Goal: Task Accomplishment & Management: Manage account settings

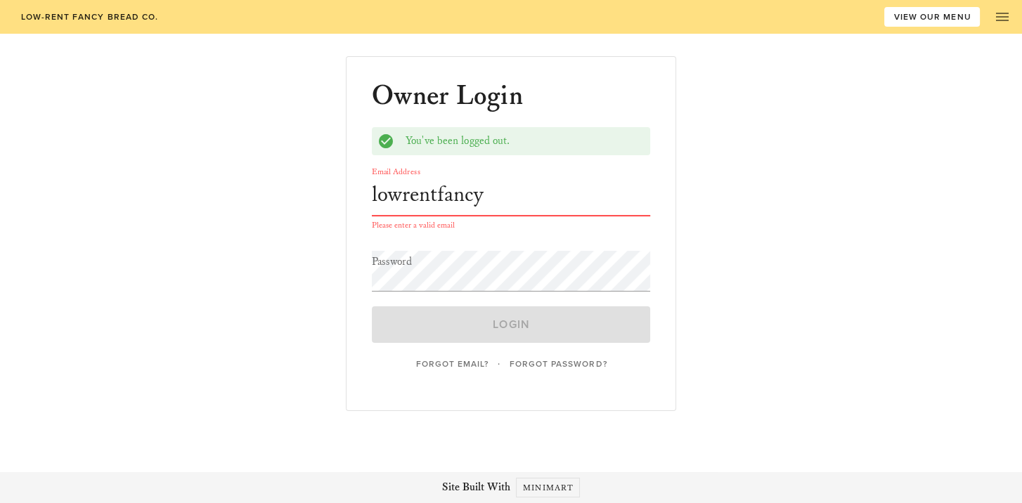
type input "[EMAIL_ADDRESS][DOMAIN_NAME]"
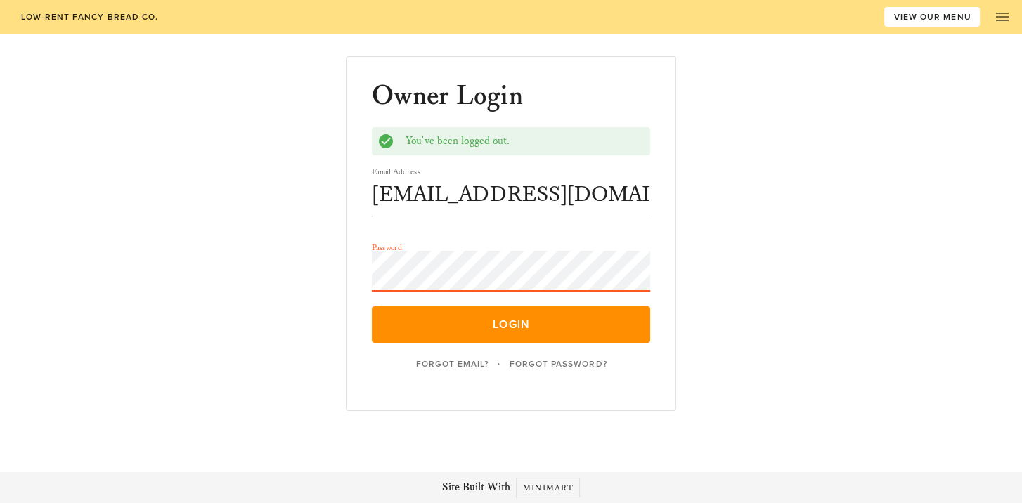
click at [372, 306] on button "Login" at bounding box center [511, 324] width 278 height 37
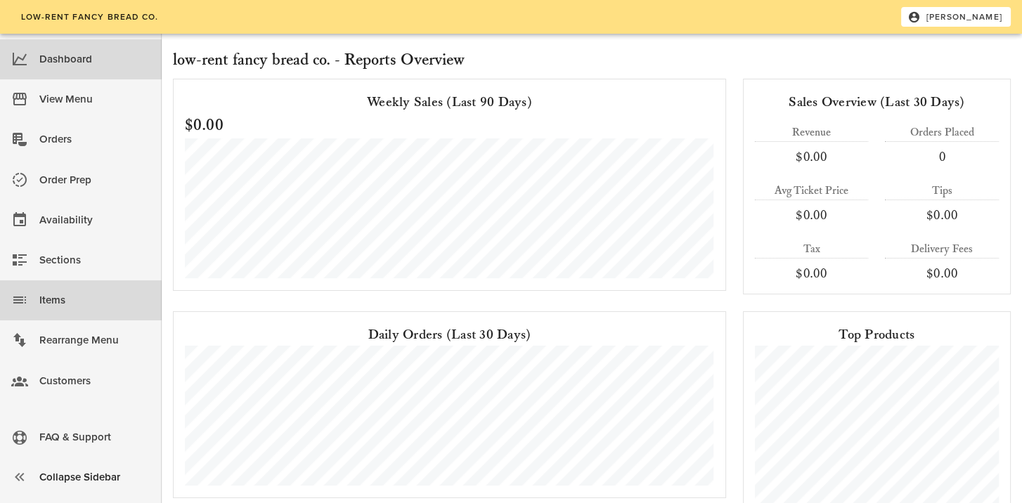
click at [67, 309] on div "Items" at bounding box center [94, 300] width 111 height 23
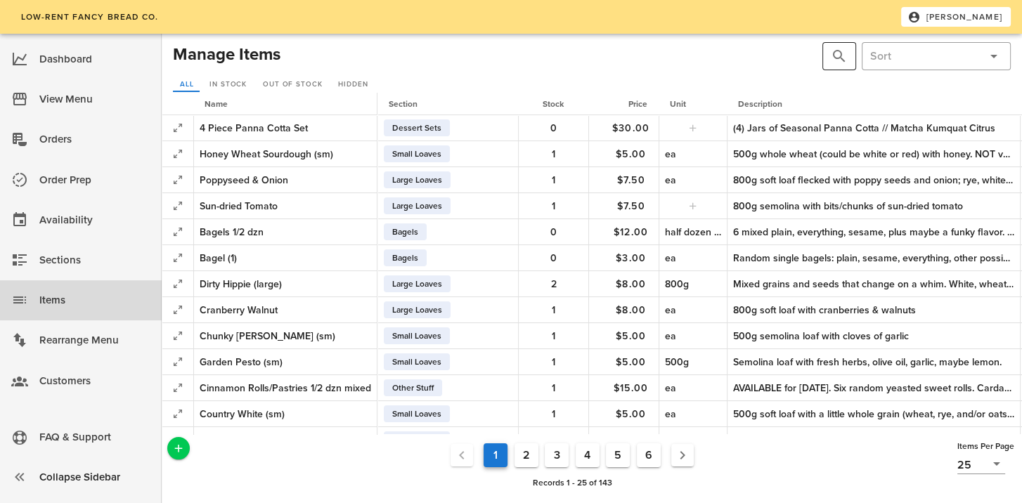
click at [841, 58] on button "prepend icon" at bounding box center [839, 56] width 17 height 17
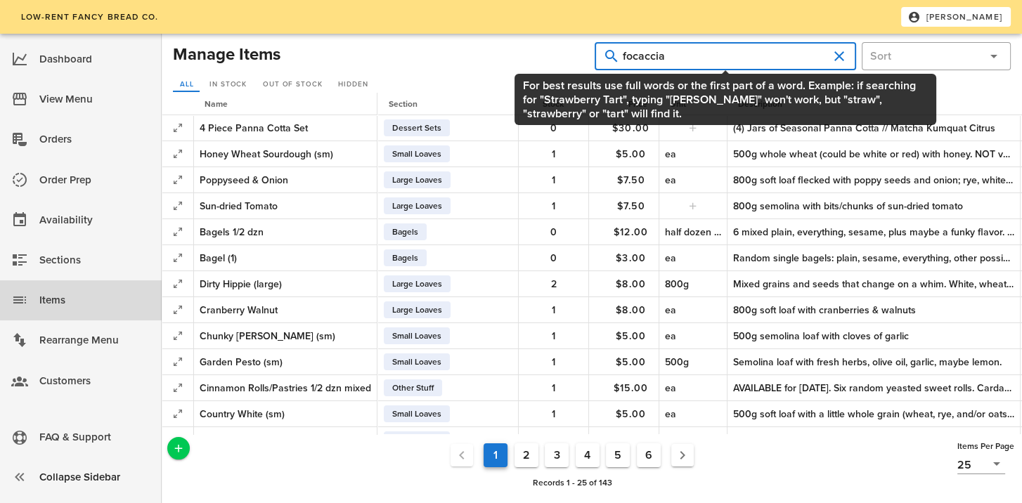
type input "focaccia"
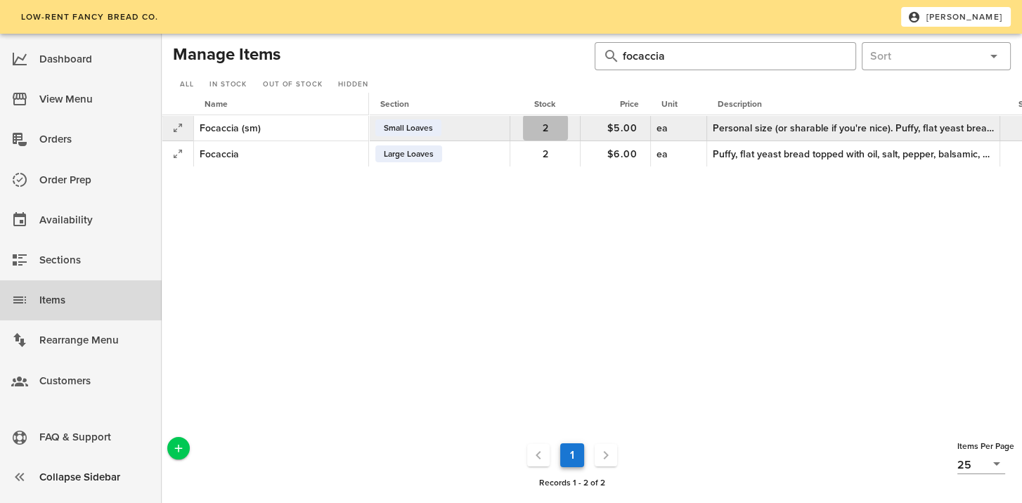
click at [565, 127] on span "2" at bounding box center [545, 128] width 45 height 12
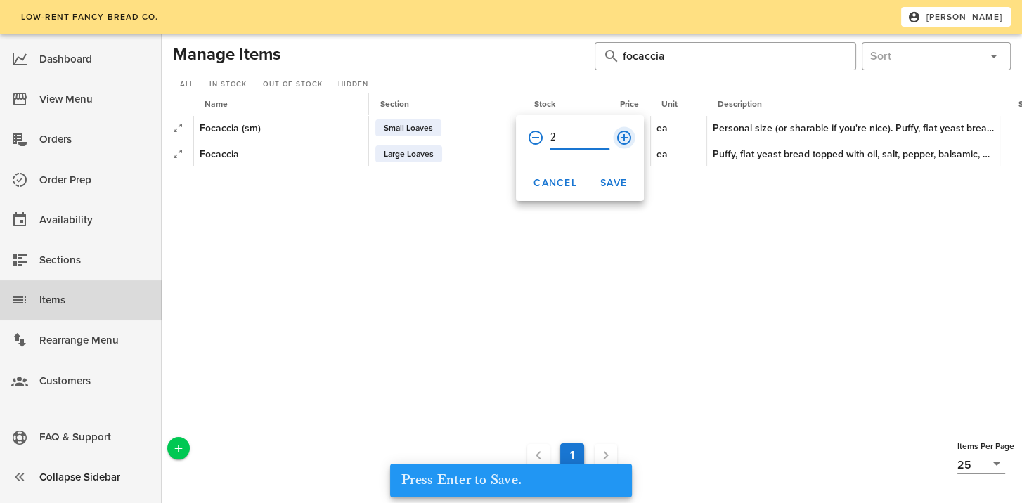
click at [618, 140] on button "append icon" at bounding box center [624, 137] width 17 height 17
click at [622, 133] on button "append icon" at bounding box center [624, 137] width 17 height 17
type input "4"
click at [622, 178] on span "Save" at bounding box center [613, 183] width 27 height 12
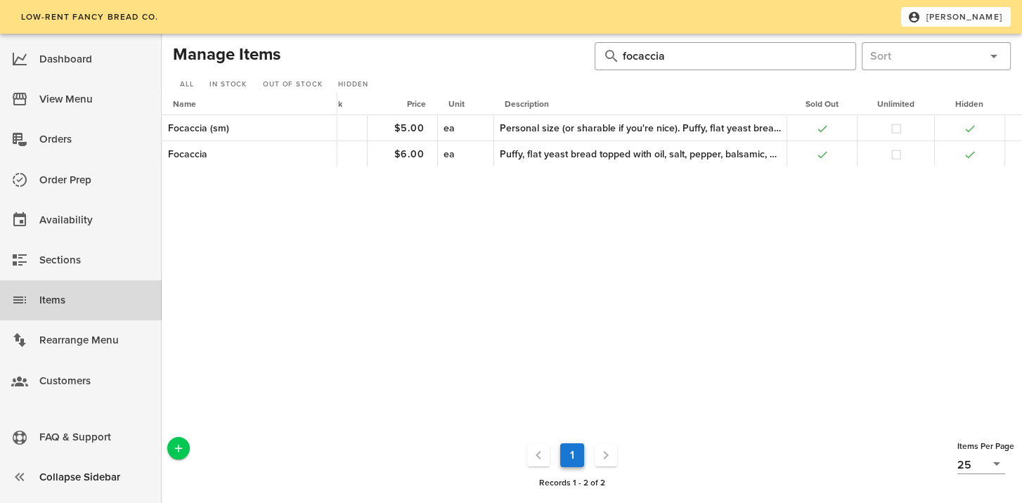
scroll to position [0, 252]
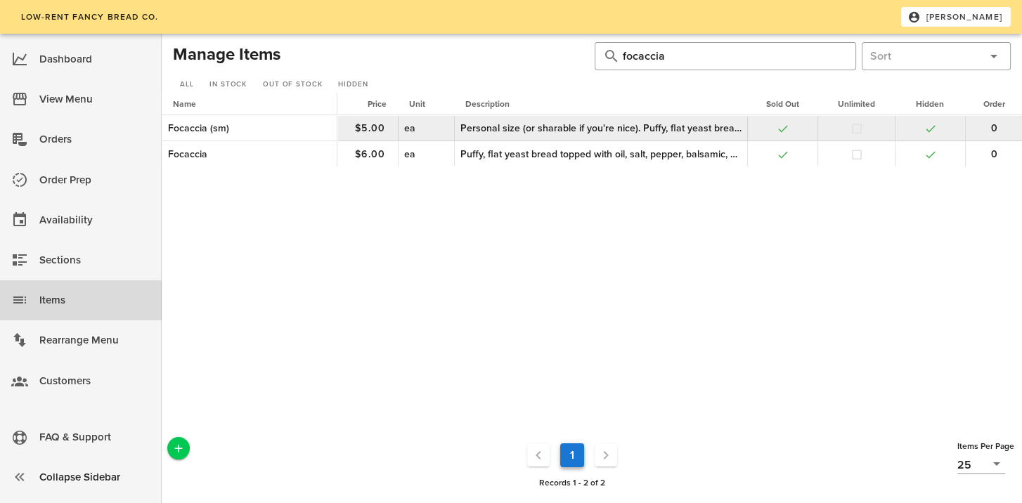
click at [682, 133] on div "Personal size (or sharable if you're nice). Puffy, flat yeast bread topped with…" at bounding box center [600, 128] width 281 height 15
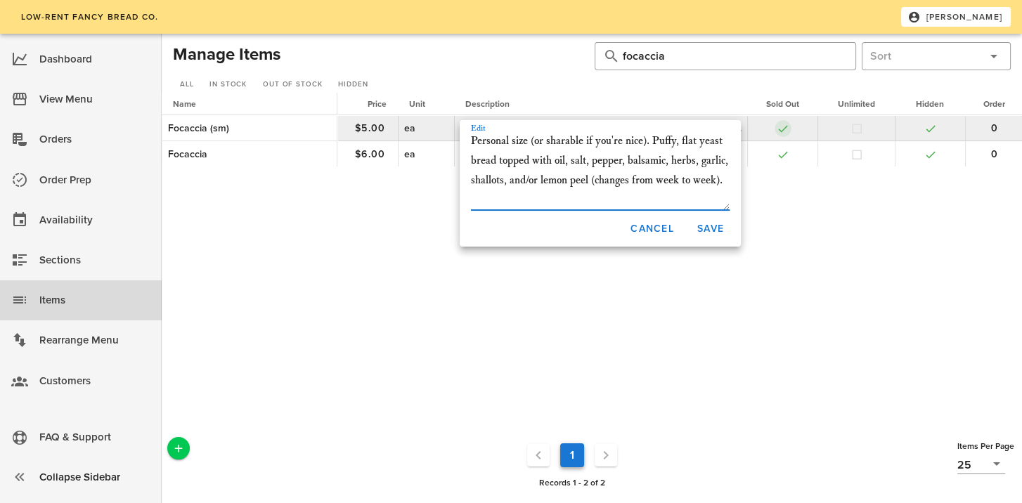
click at [779, 129] on button "button" at bounding box center [783, 128] width 13 height 13
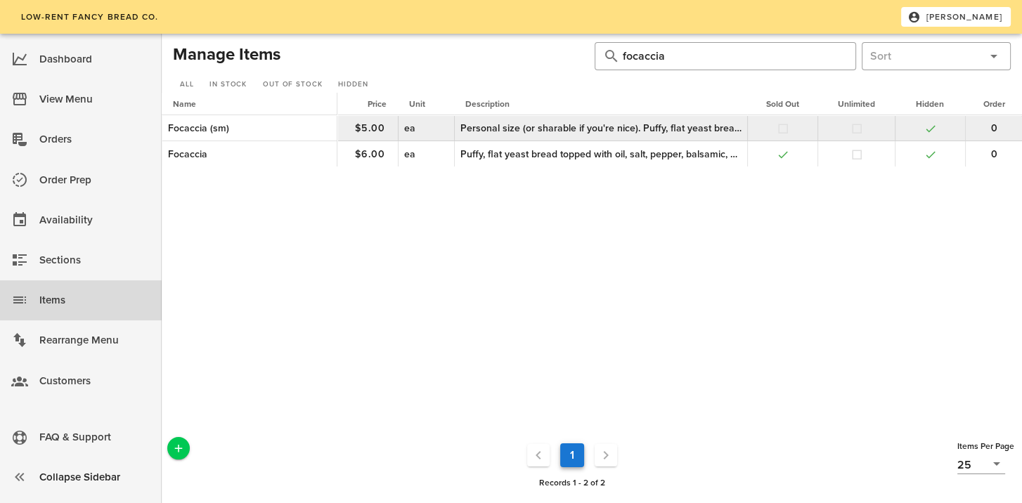
click at [921, 128] on td at bounding box center [930, 128] width 70 height 26
click at [925, 130] on button "button" at bounding box center [930, 128] width 13 height 13
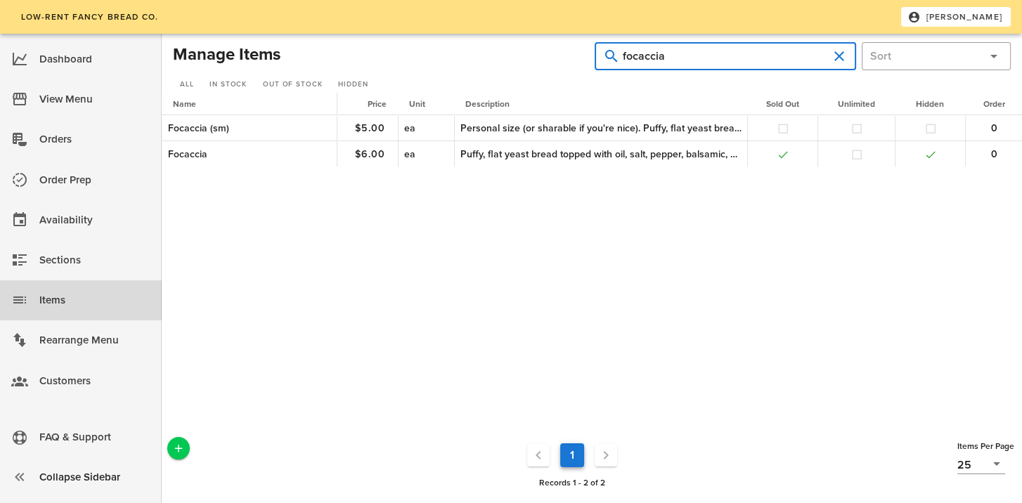
click at [678, 58] on input "focaccia" at bounding box center [725, 56] width 205 height 22
drag, startPoint x: 678, startPoint y: 58, endPoint x: 477, endPoint y: 57, distance: 201.7
click at [477, 57] on div "Manage Items ​ focaccia ​ All In Stock Out of Stock Hidden" at bounding box center [591, 67] width 843 height 56
type input "dirty [PERSON_NAME]"
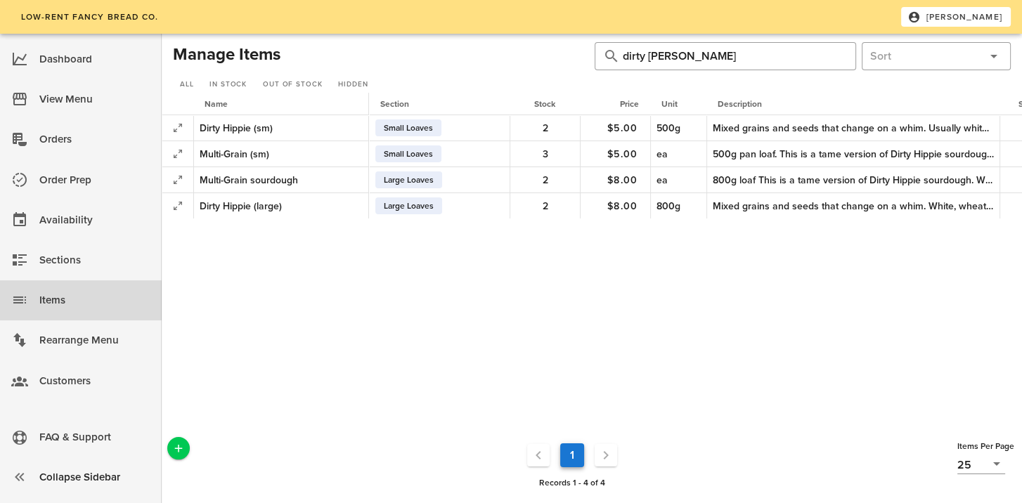
scroll to position [0, 252]
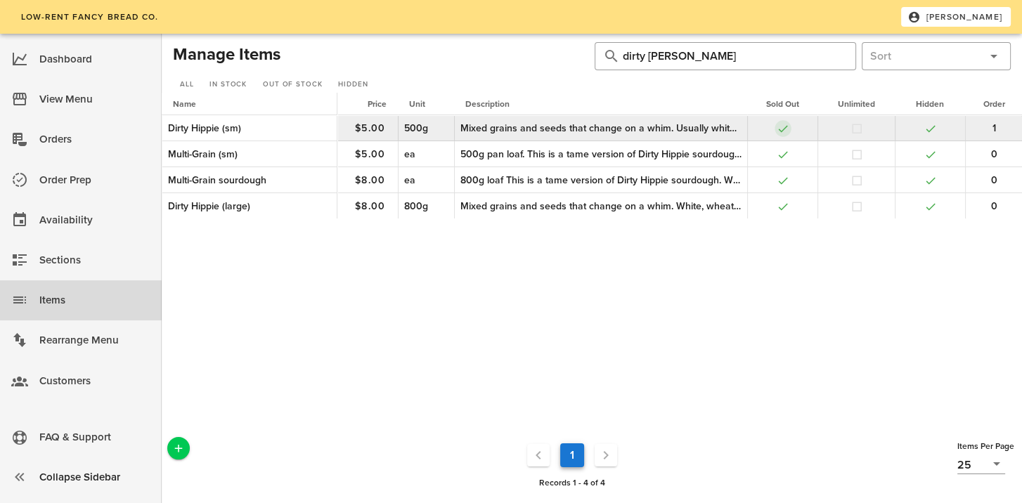
click at [779, 126] on button "button" at bounding box center [783, 128] width 13 height 13
click at [931, 128] on button "button" at bounding box center [930, 128] width 13 height 13
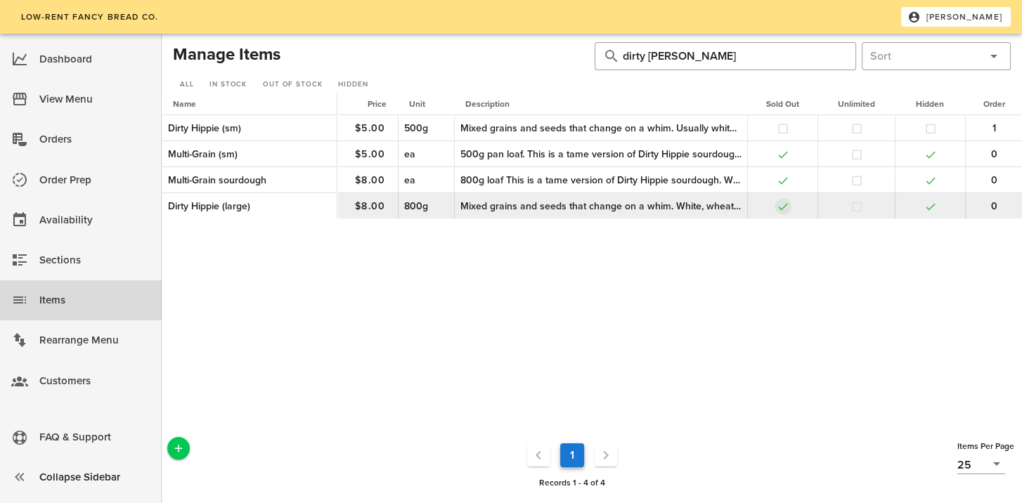
click at [779, 205] on button "button" at bounding box center [783, 206] width 13 height 13
click at [929, 205] on button "button" at bounding box center [930, 206] width 13 height 13
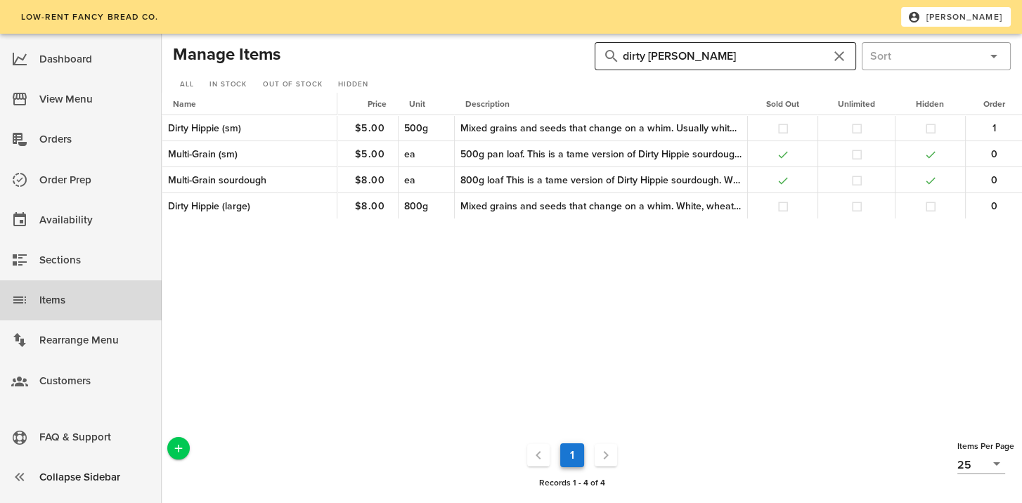
click at [841, 58] on button "clear icon" at bounding box center [839, 56] width 17 height 17
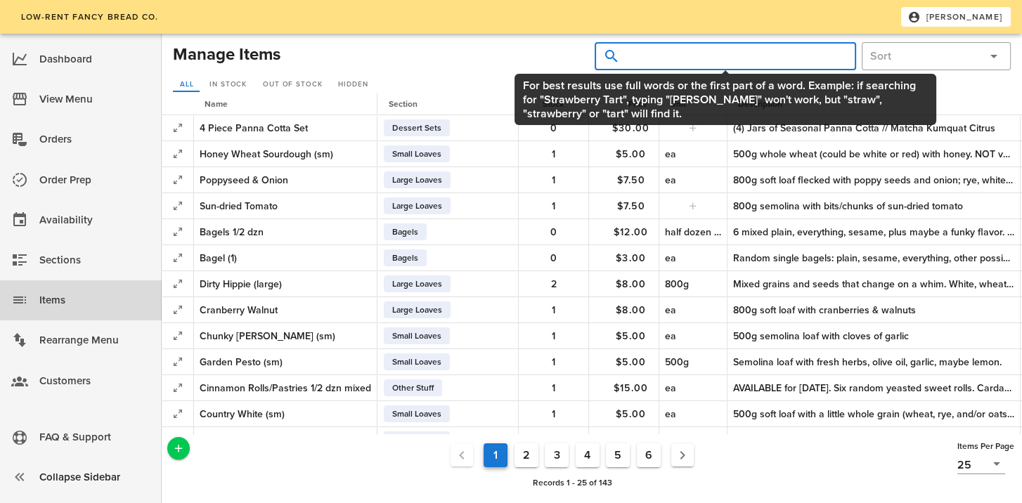
click at [659, 54] on input "text" at bounding box center [734, 56] width 222 height 22
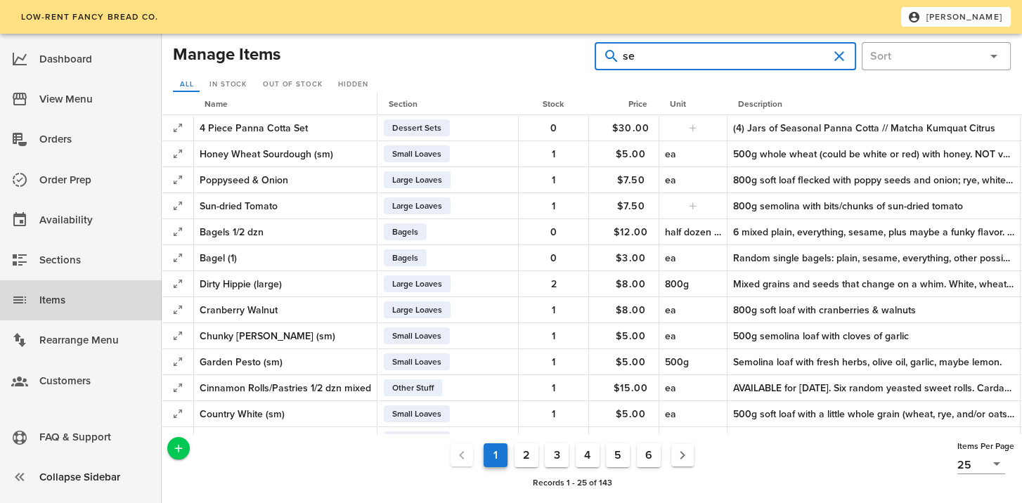
type input "s"
type input "naked"
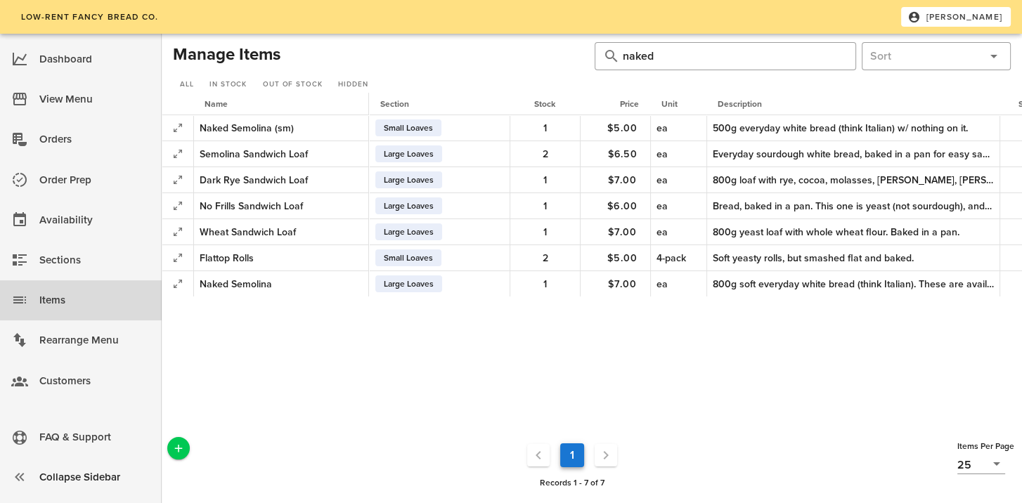
scroll to position [0, 252]
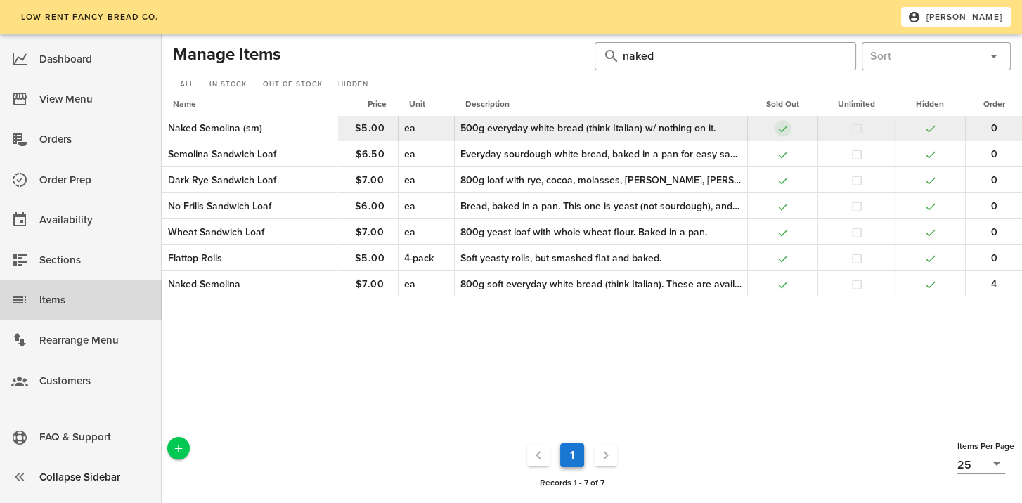
click at [779, 128] on button "button" at bounding box center [783, 128] width 13 height 13
click at [930, 128] on button "button" at bounding box center [930, 128] width 13 height 13
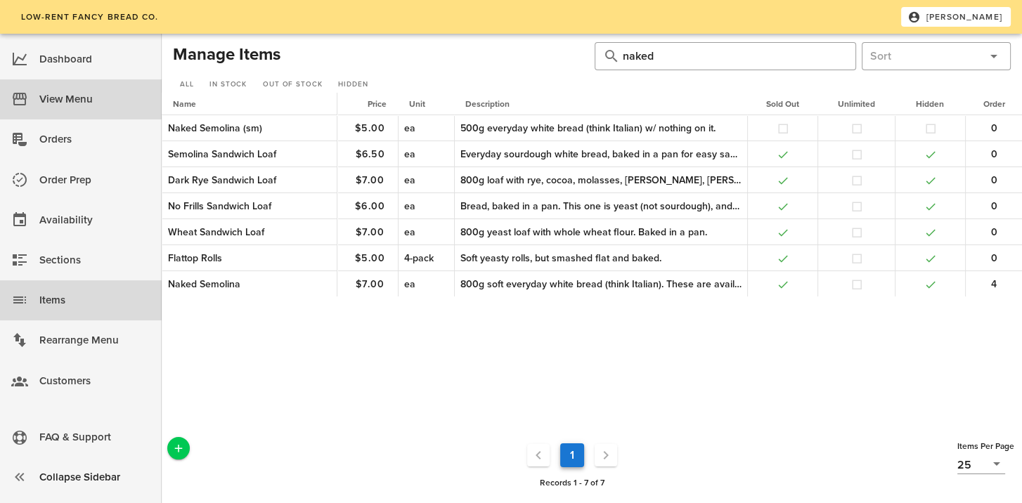
drag, startPoint x: 57, startPoint y: 100, endPoint x: 53, endPoint y: 109, distance: 9.8
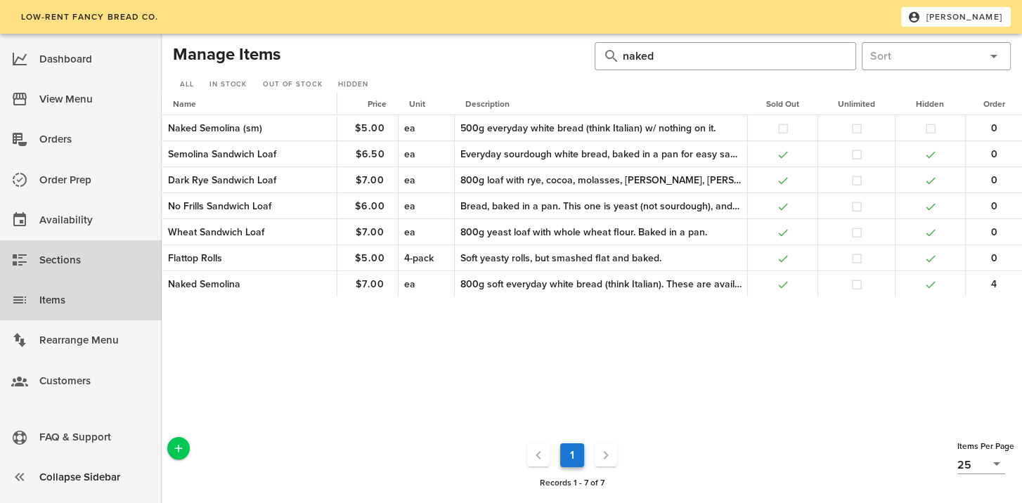
click at [63, 264] on div "Sections" at bounding box center [94, 260] width 111 height 23
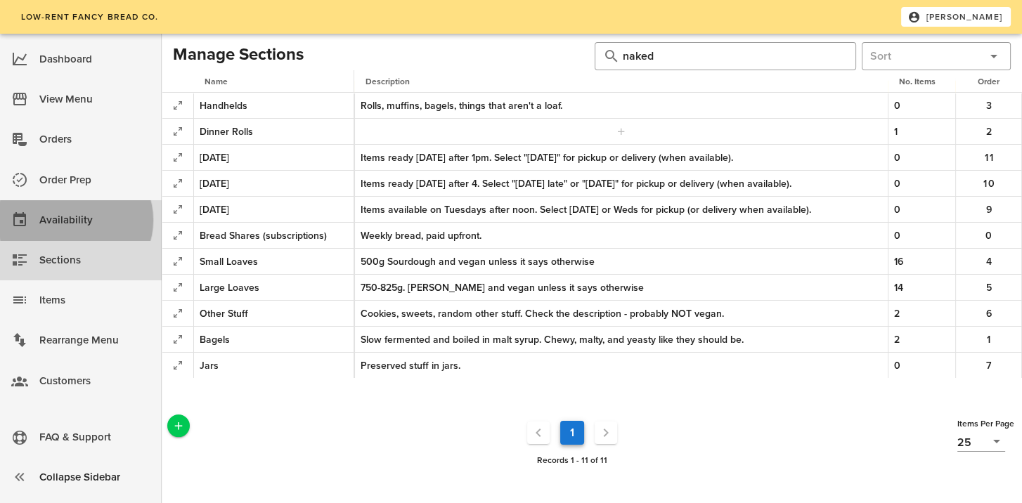
click at [59, 210] on div "Availability" at bounding box center [94, 220] width 111 height 23
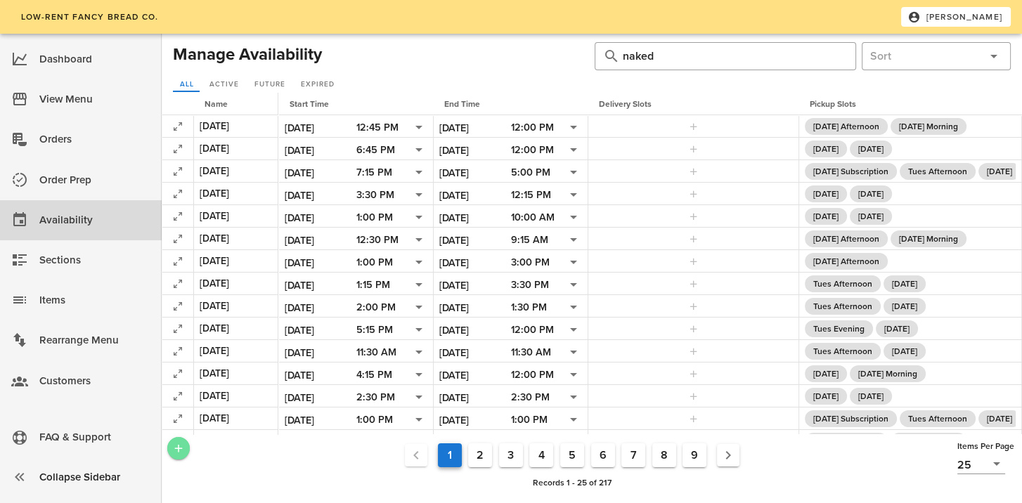
click at [181, 453] on icon "Add a New Record" at bounding box center [178, 448] width 13 height 13
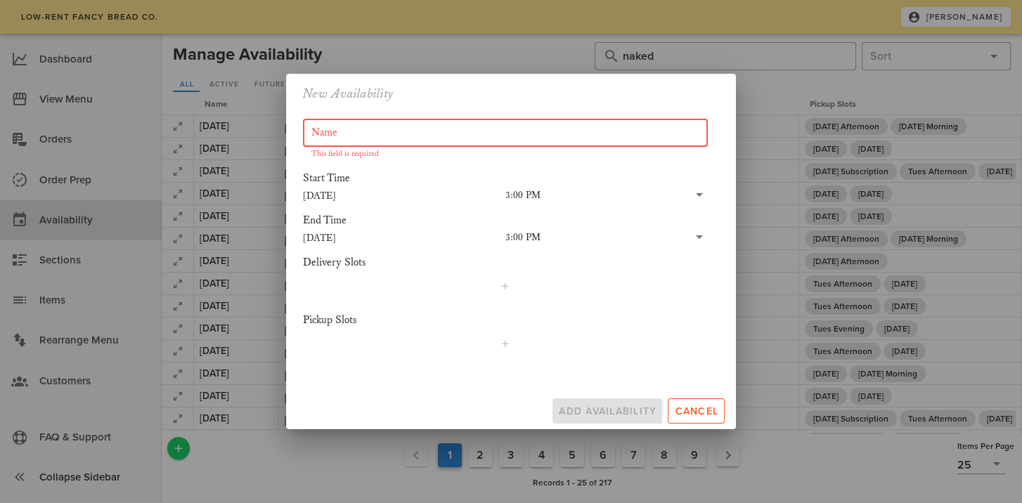
click at [403, 133] on input "Name" at bounding box center [505, 133] width 388 height 22
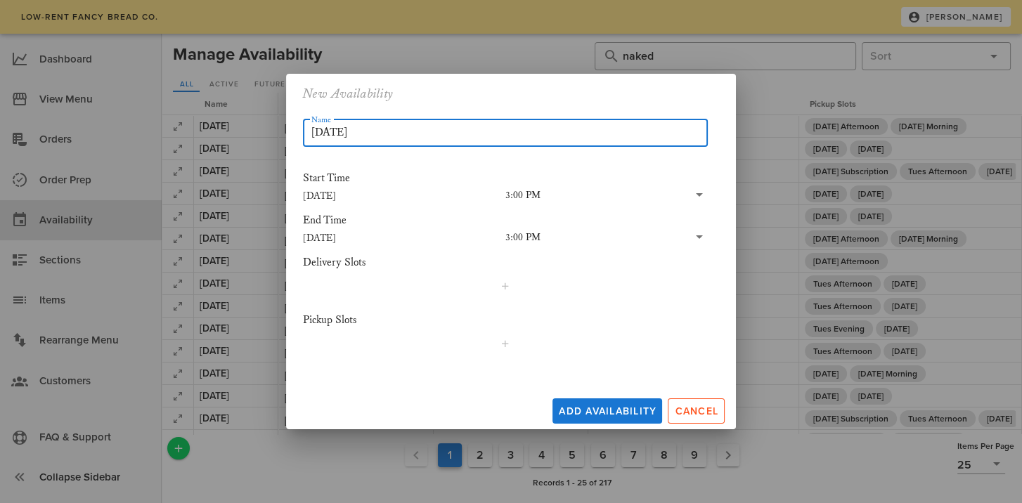
type input "[DATE]"
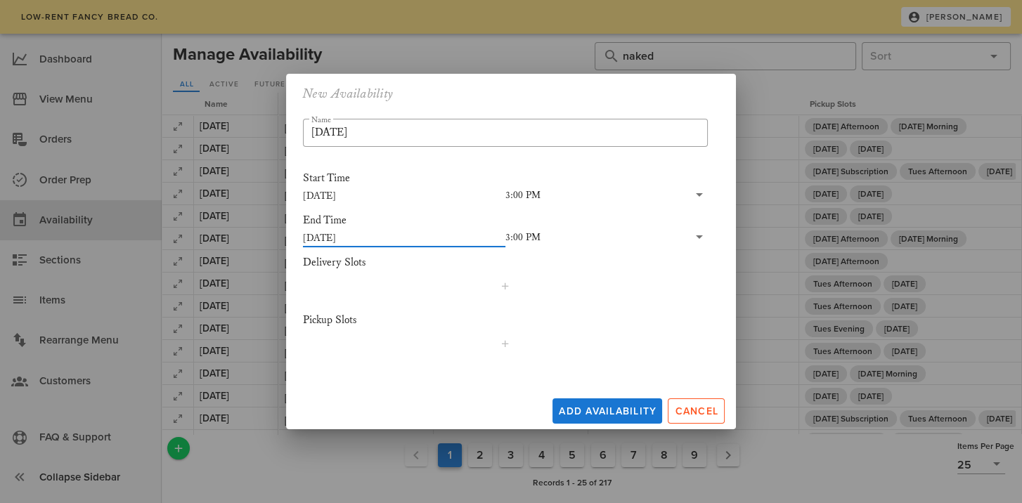
click at [494, 238] on input "[DATE]" at bounding box center [404, 237] width 202 height 18
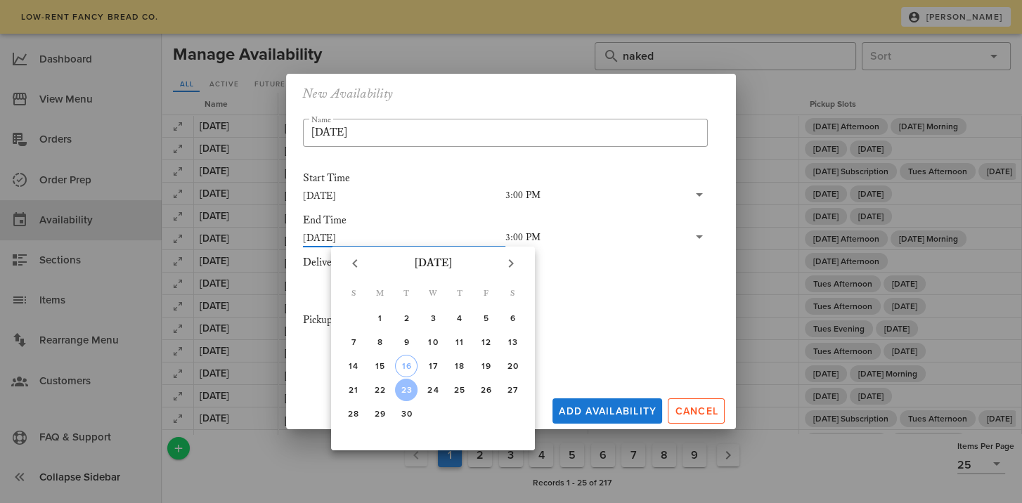
click at [351, 227] on div "[DATE]" at bounding box center [404, 236] width 202 height 21
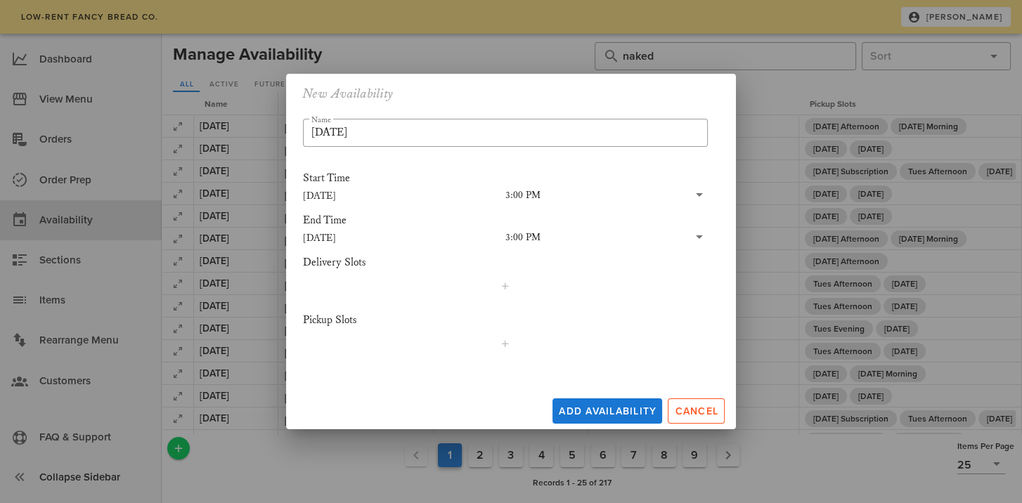
click at [332, 238] on input "[DATE]" at bounding box center [404, 237] width 202 height 18
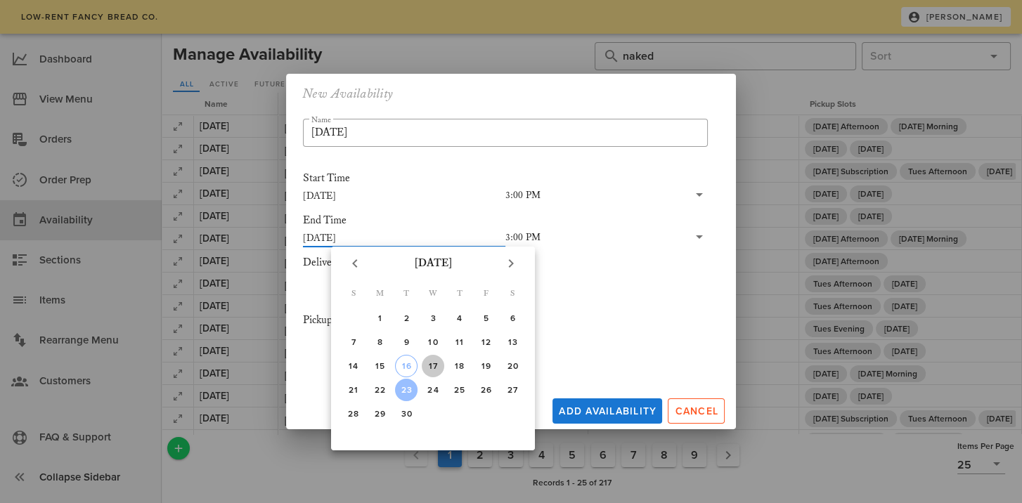
click at [430, 364] on div "17" at bounding box center [433, 366] width 22 height 10
type input "[DATE]"
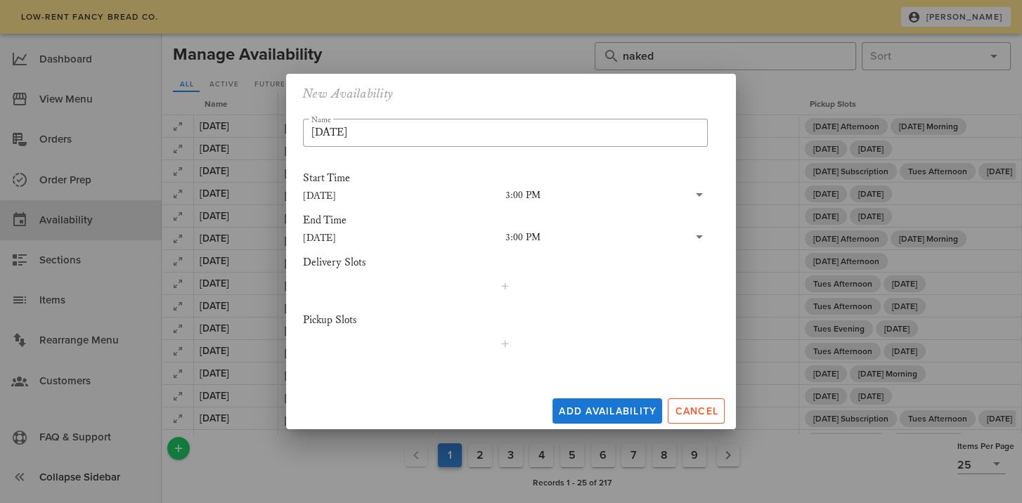
click at [522, 239] on div "3:00 PM" at bounding box center [522, 237] width 35 height 13
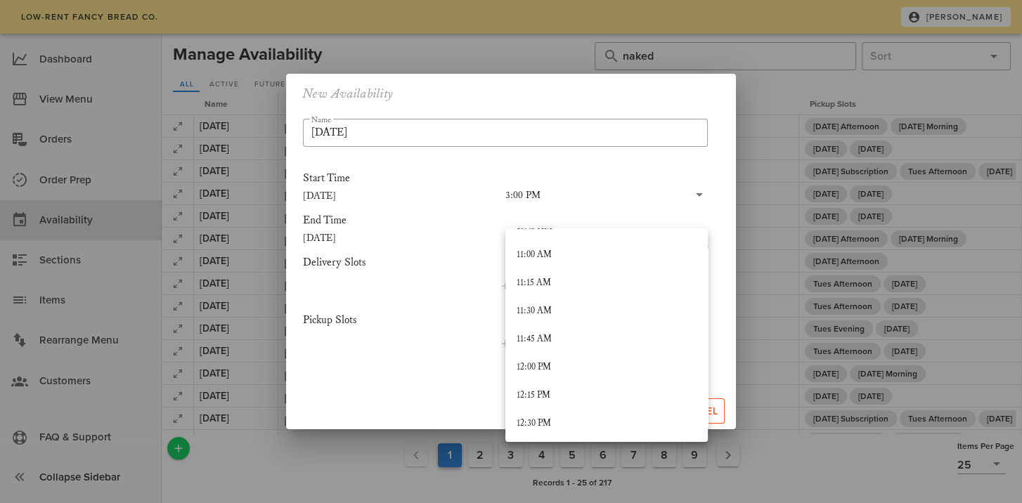
scroll to position [1203, 0]
click at [526, 395] on div "12:00 PM" at bounding box center [607, 394] width 180 height 11
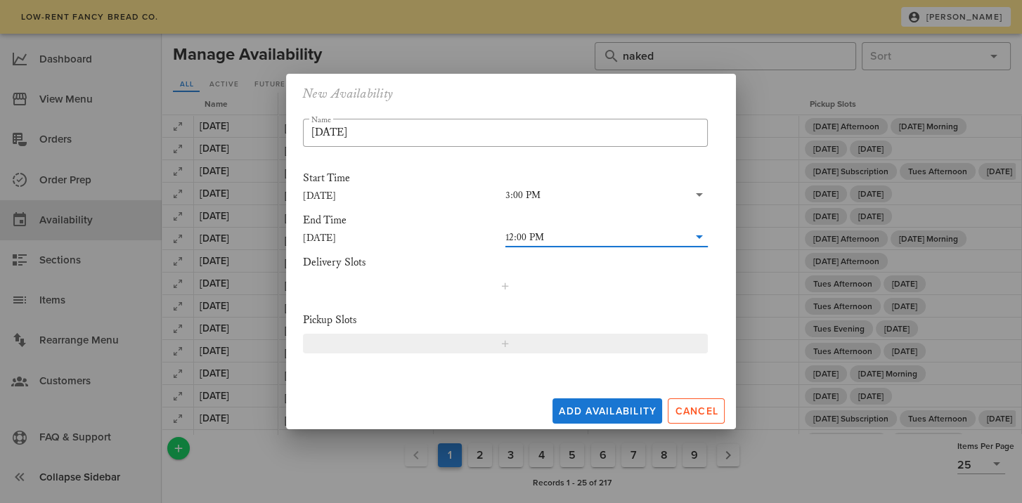
click at [505, 347] on icon "button" at bounding box center [505, 343] width 11 height 11
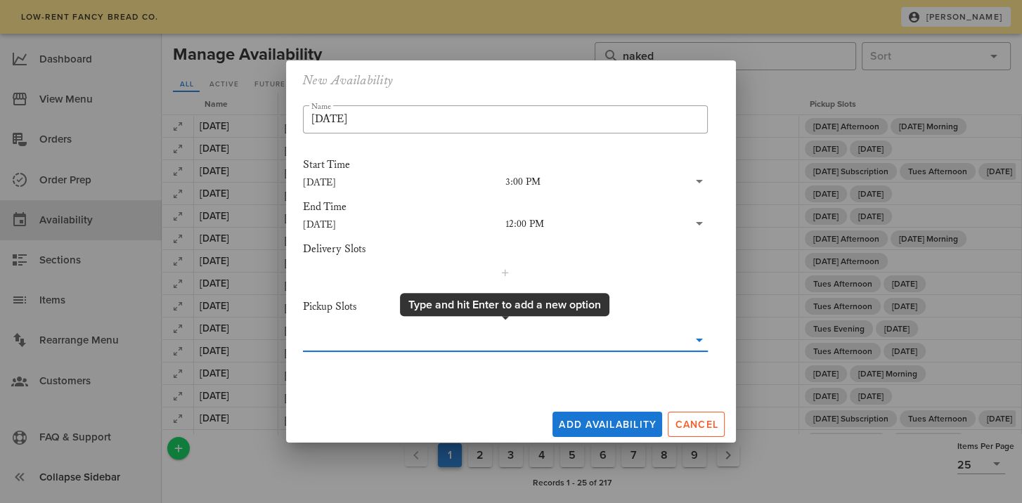
click at [487, 346] on input "text" at bounding box center [495, 340] width 385 height 22
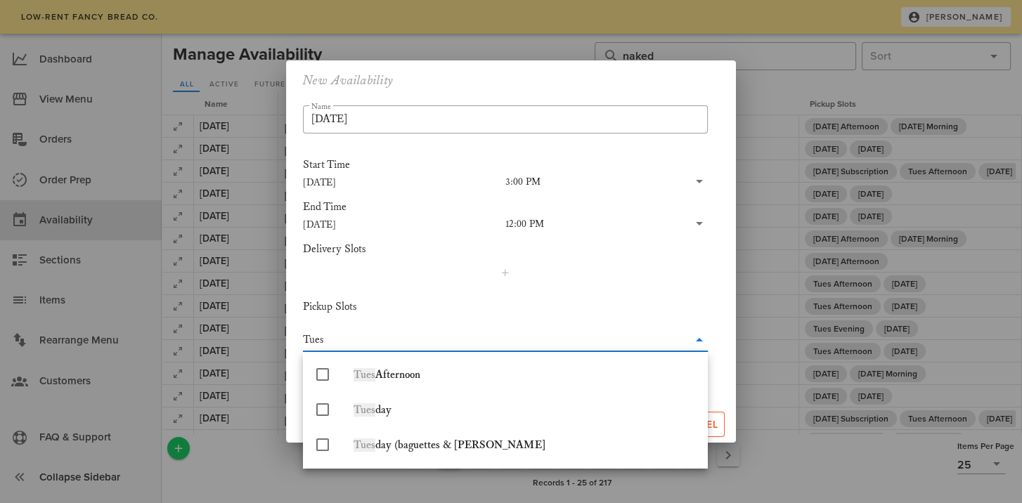
type input "Tuesd"
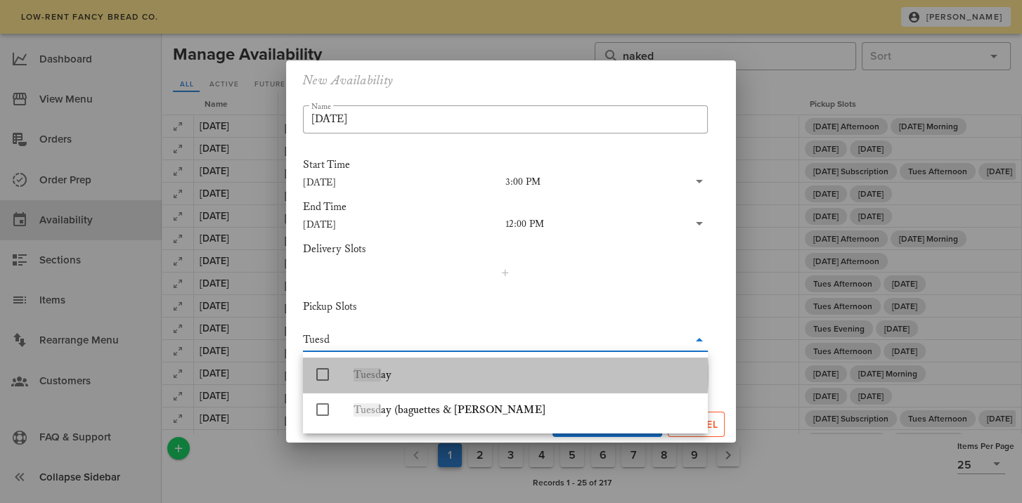
click at [322, 375] on icon at bounding box center [322, 374] width 17 height 17
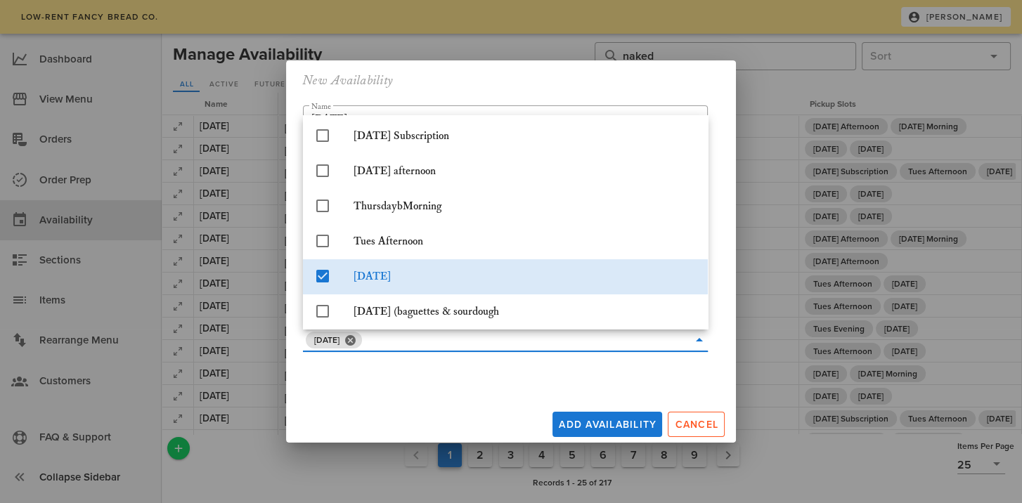
scroll to position [250, 0]
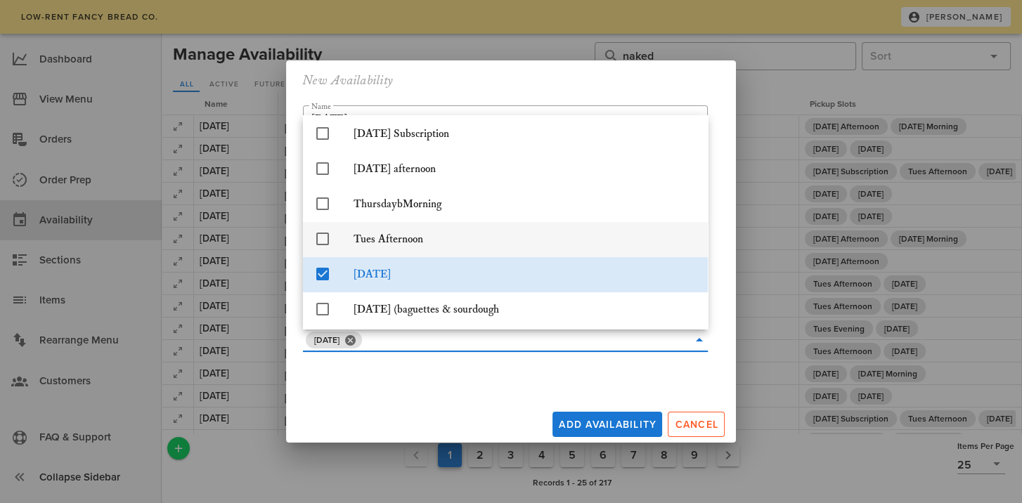
click at [323, 240] on icon at bounding box center [322, 239] width 17 height 17
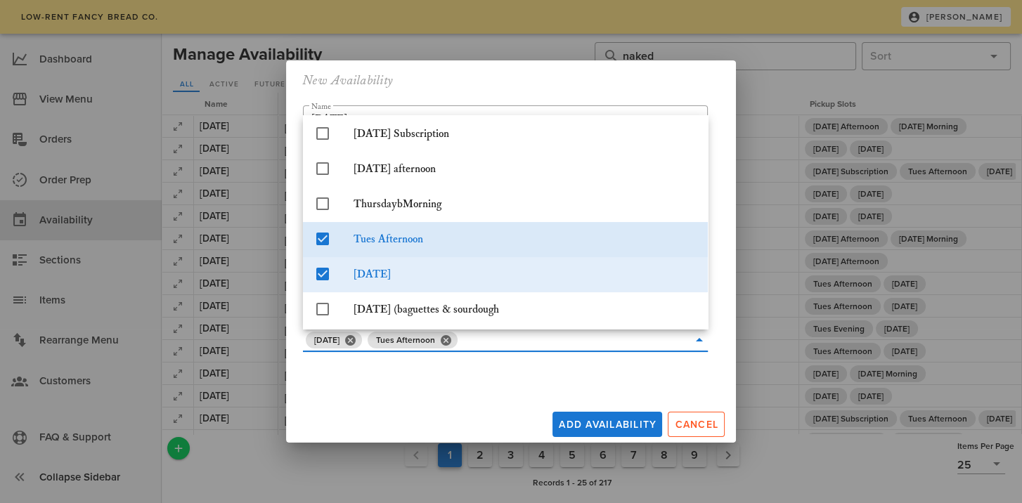
click at [323, 280] on icon at bounding box center [322, 274] width 17 height 17
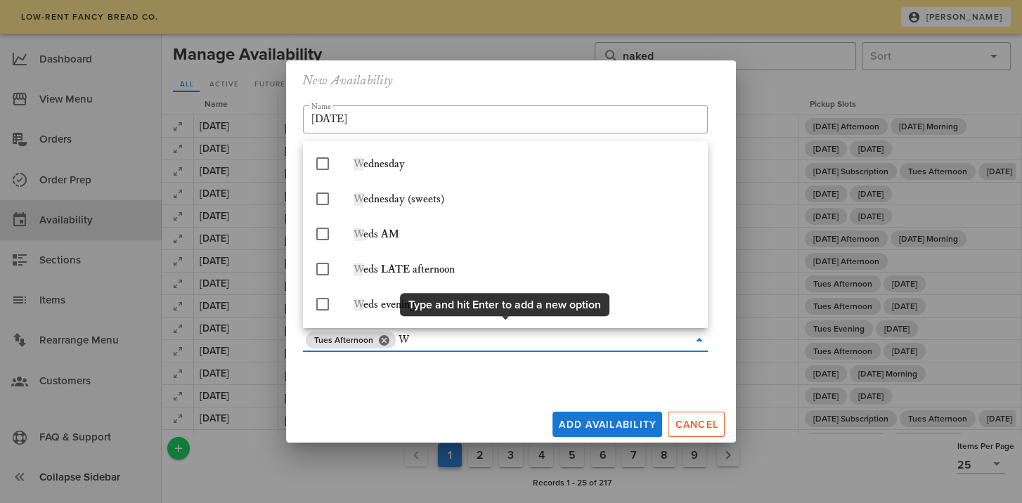
scroll to position [0, 0]
type input "Weds"
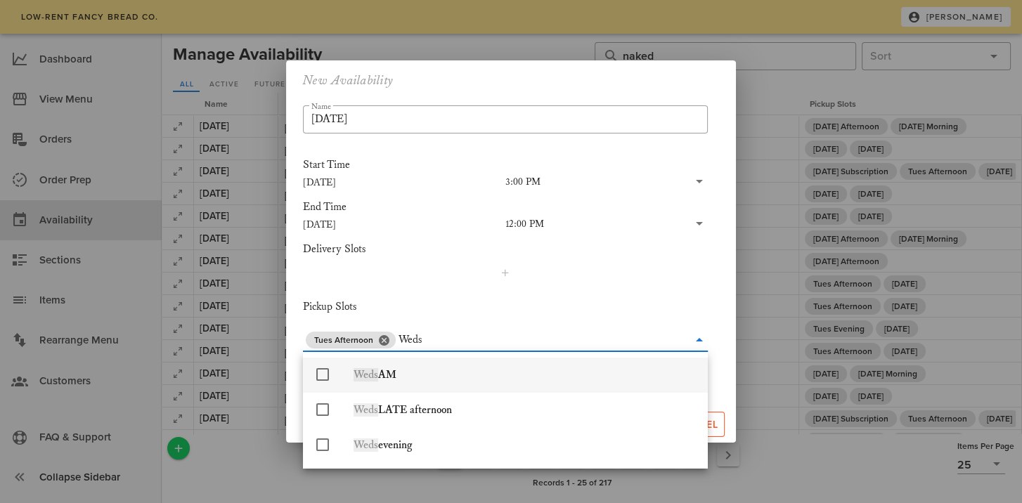
click at [323, 374] on icon at bounding box center [322, 374] width 17 height 17
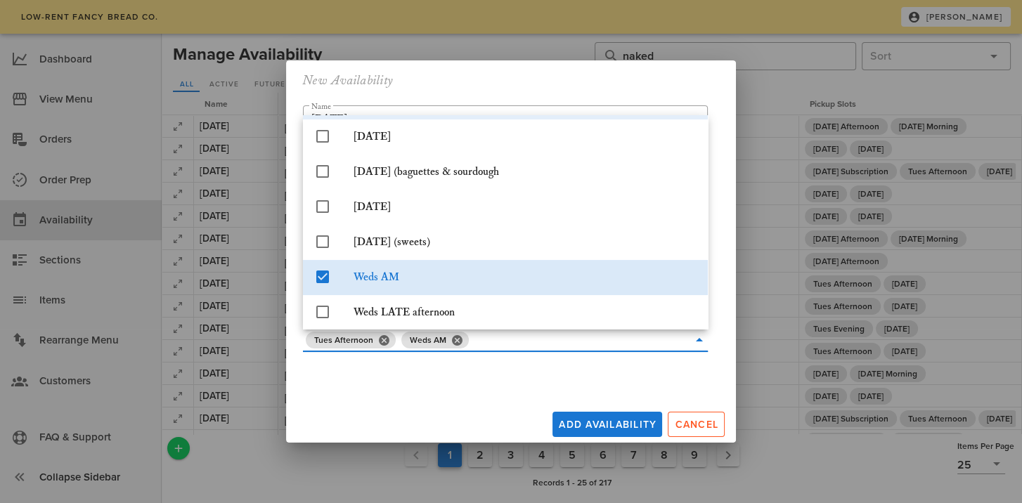
scroll to position [391, 0]
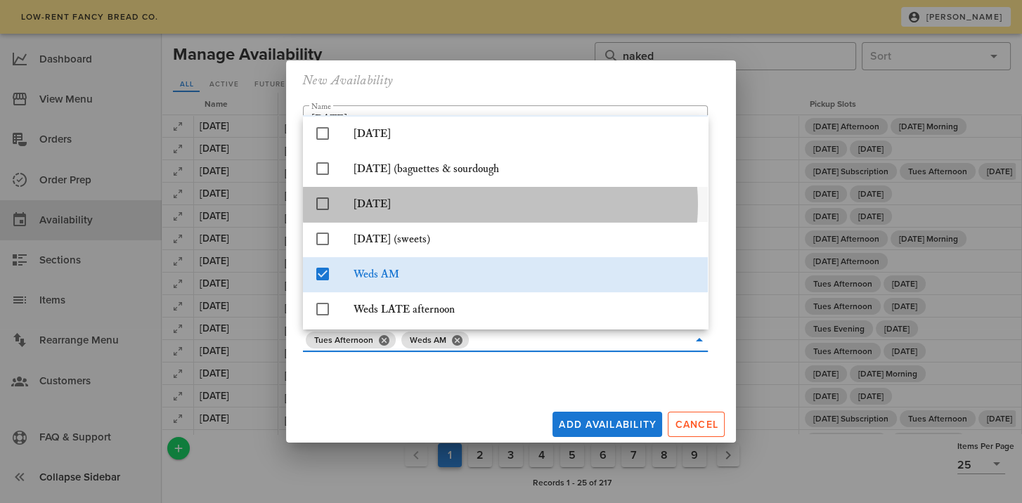
click at [318, 205] on icon at bounding box center [322, 203] width 17 height 17
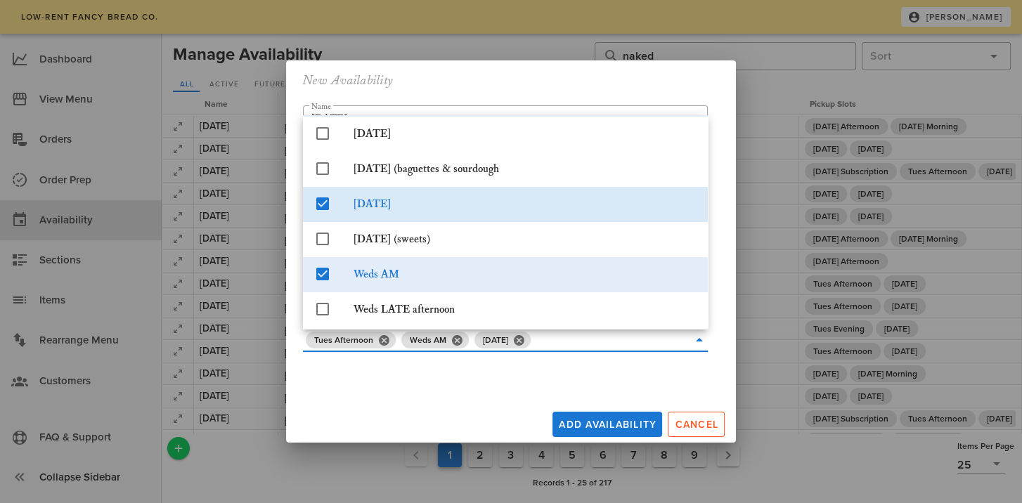
click at [320, 268] on icon at bounding box center [322, 274] width 17 height 17
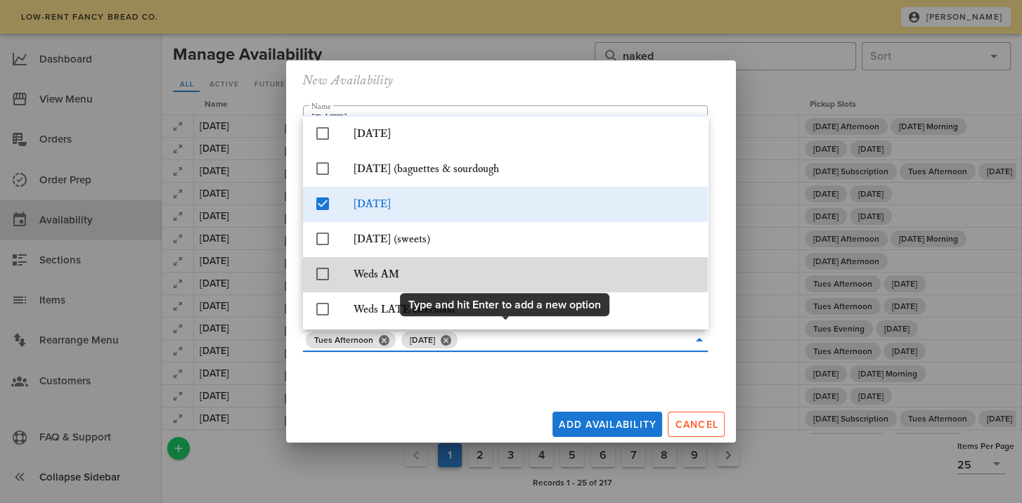
click at [519, 342] on input "text" at bounding box center [574, 340] width 228 height 22
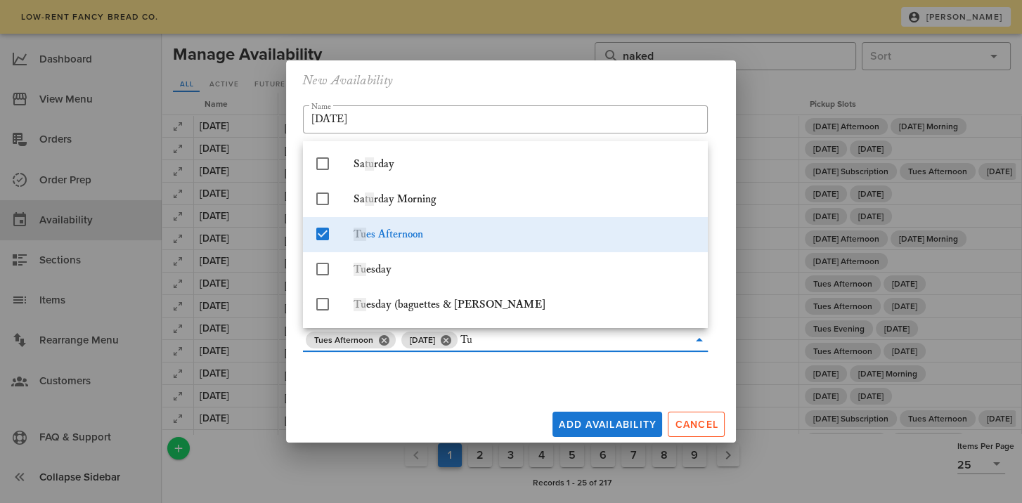
scroll to position [0, 0]
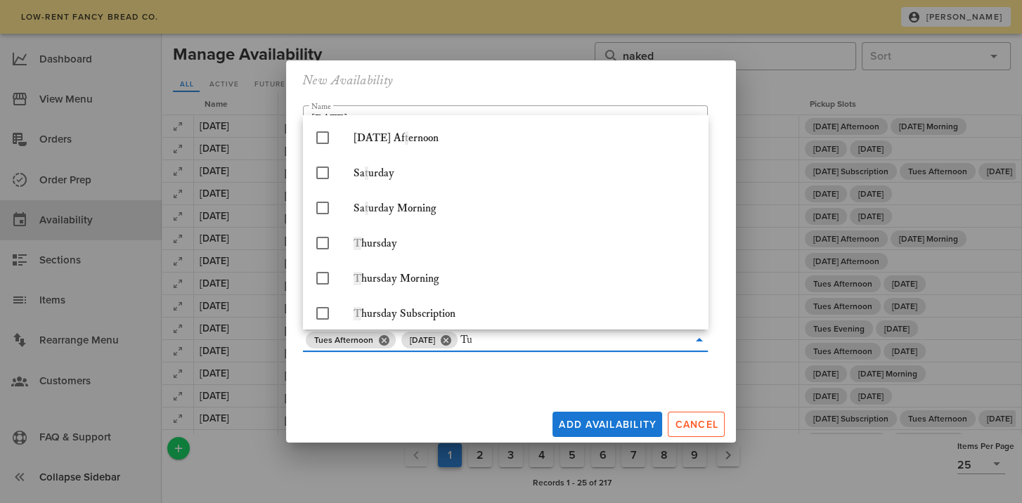
type input "T"
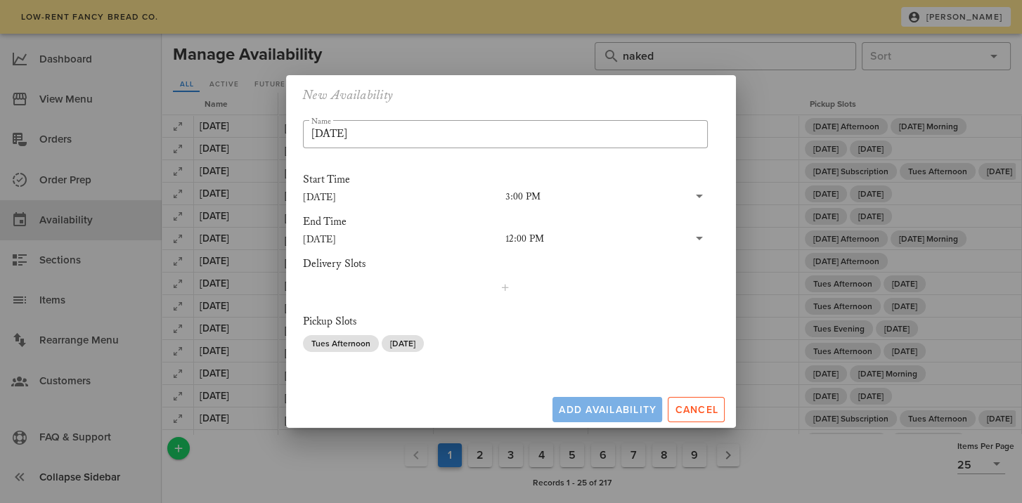
click at [596, 424] on div "Add Availability Cancel" at bounding box center [511, 407] width 450 height 42
click at [595, 406] on span "Add Availability" at bounding box center [607, 410] width 98 height 12
